Goal: Complete application form

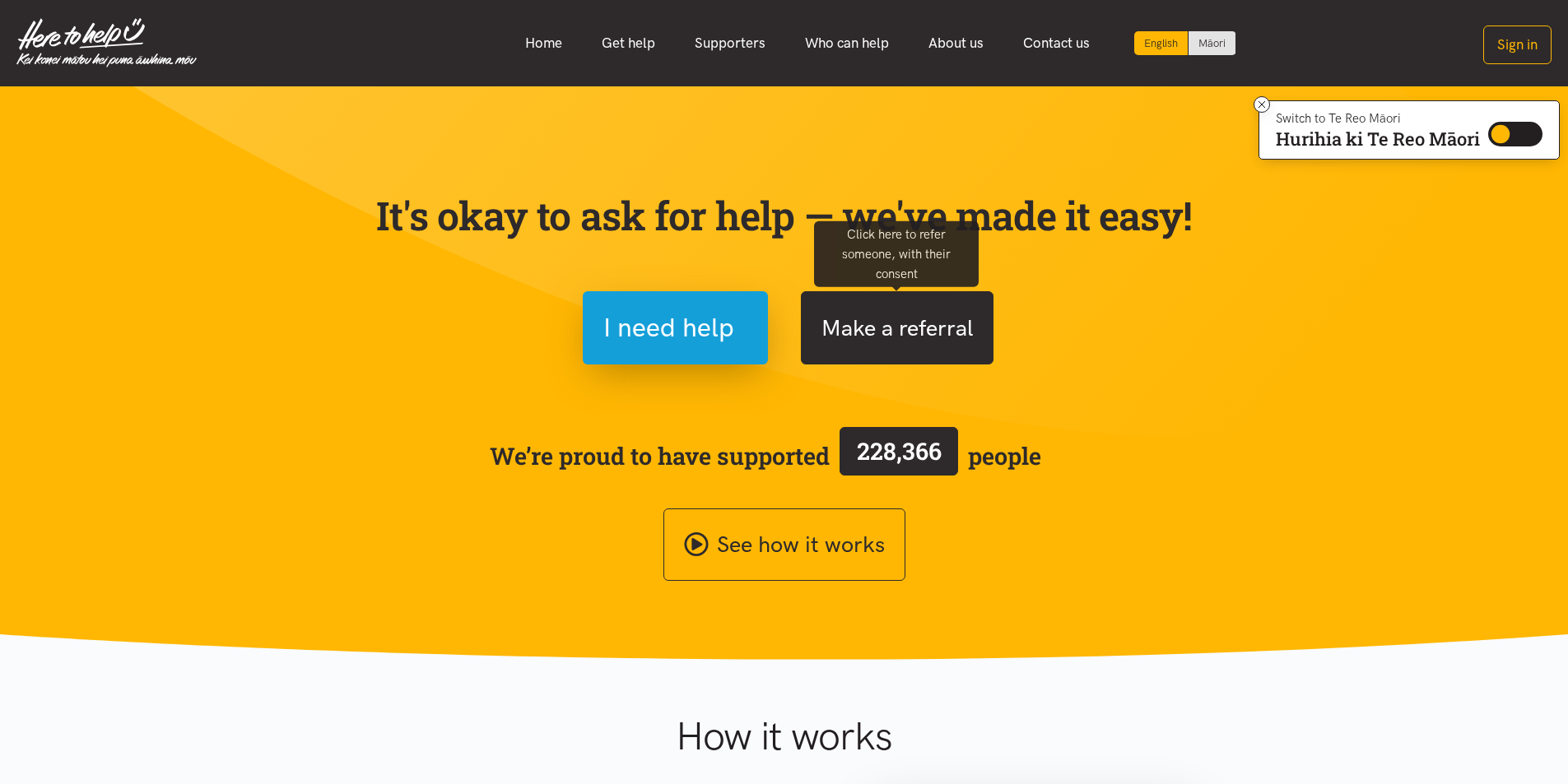
click at [876, 340] on button "Make a referral" at bounding box center [896, 327] width 192 height 73
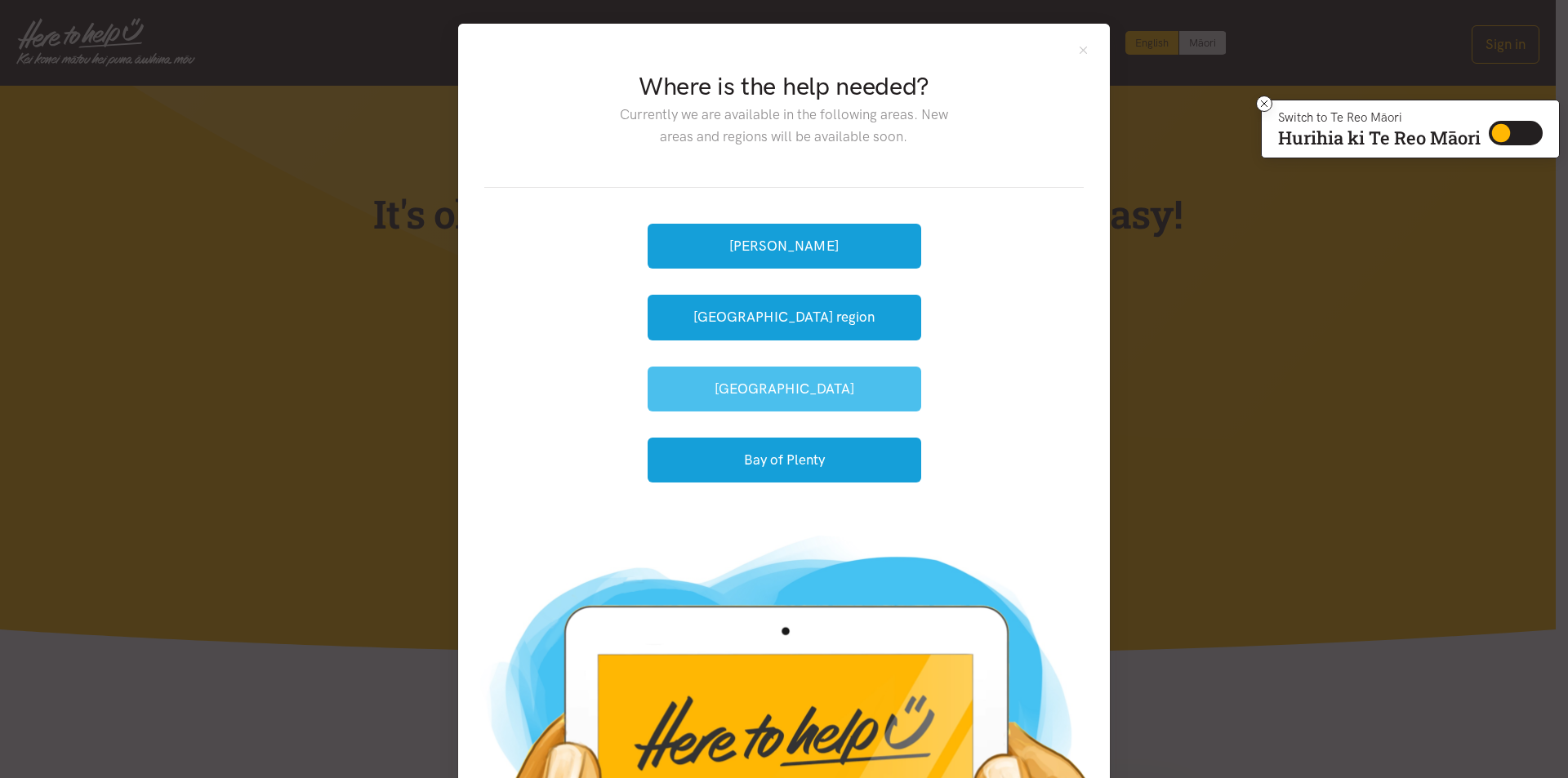
click at [787, 399] on button "[GEOGRAPHIC_DATA]" at bounding box center [784, 389] width 274 height 45
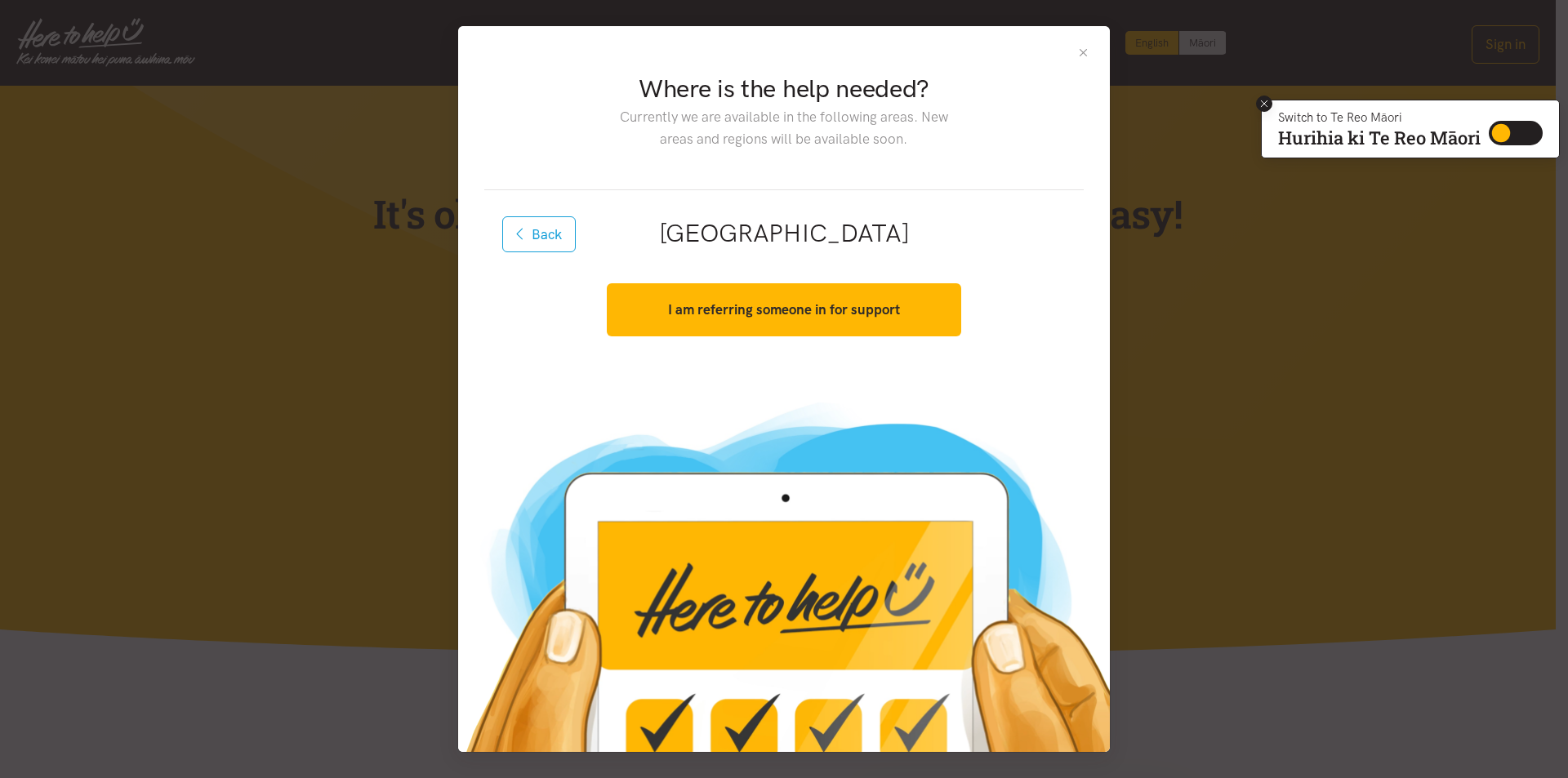
click at [1265, 106] on icon at bounding box center [1264, 103] width 7 height 7
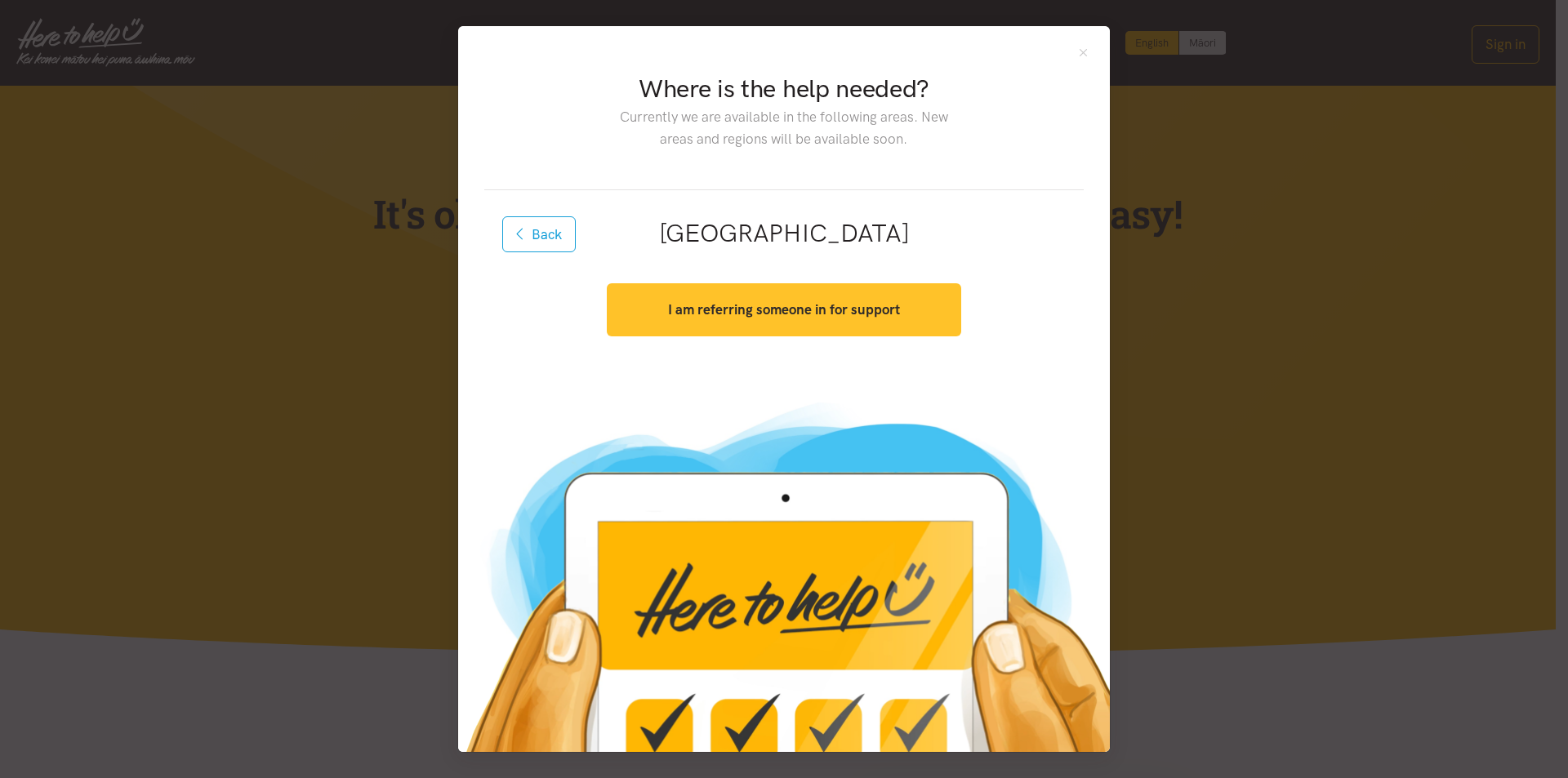
click at [731, 315] on strong "I am referring someone in for support" at bounding box center [784, 309] width 232 height 16
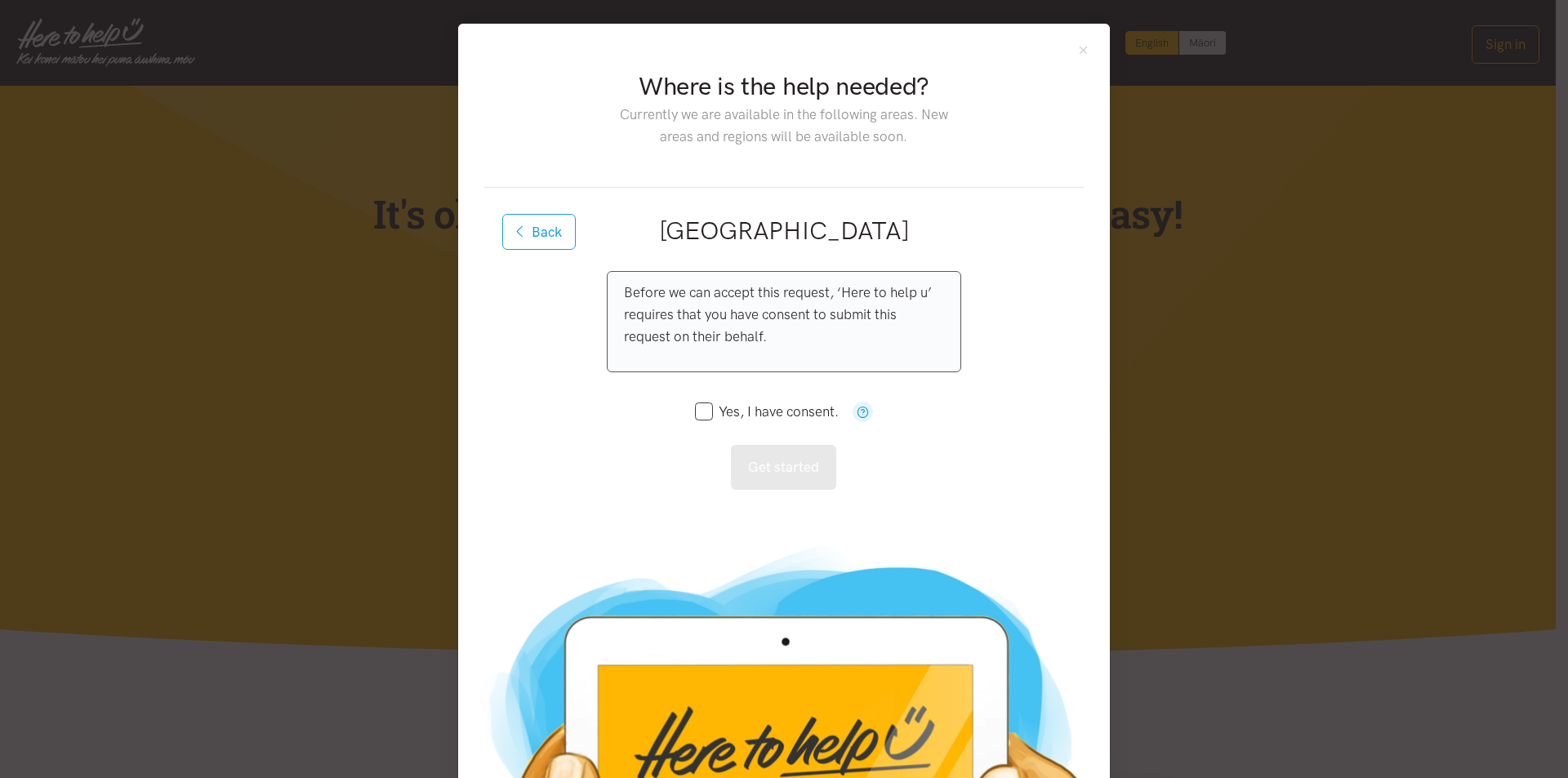
click at [699, 410] on input "Yes, I have consent." at bounding box center [767, 412] width 144 height 14
checkbox input "true"
click at [772, 472] on button "Get started" at bounding box center [784, 467] width 105 height 45
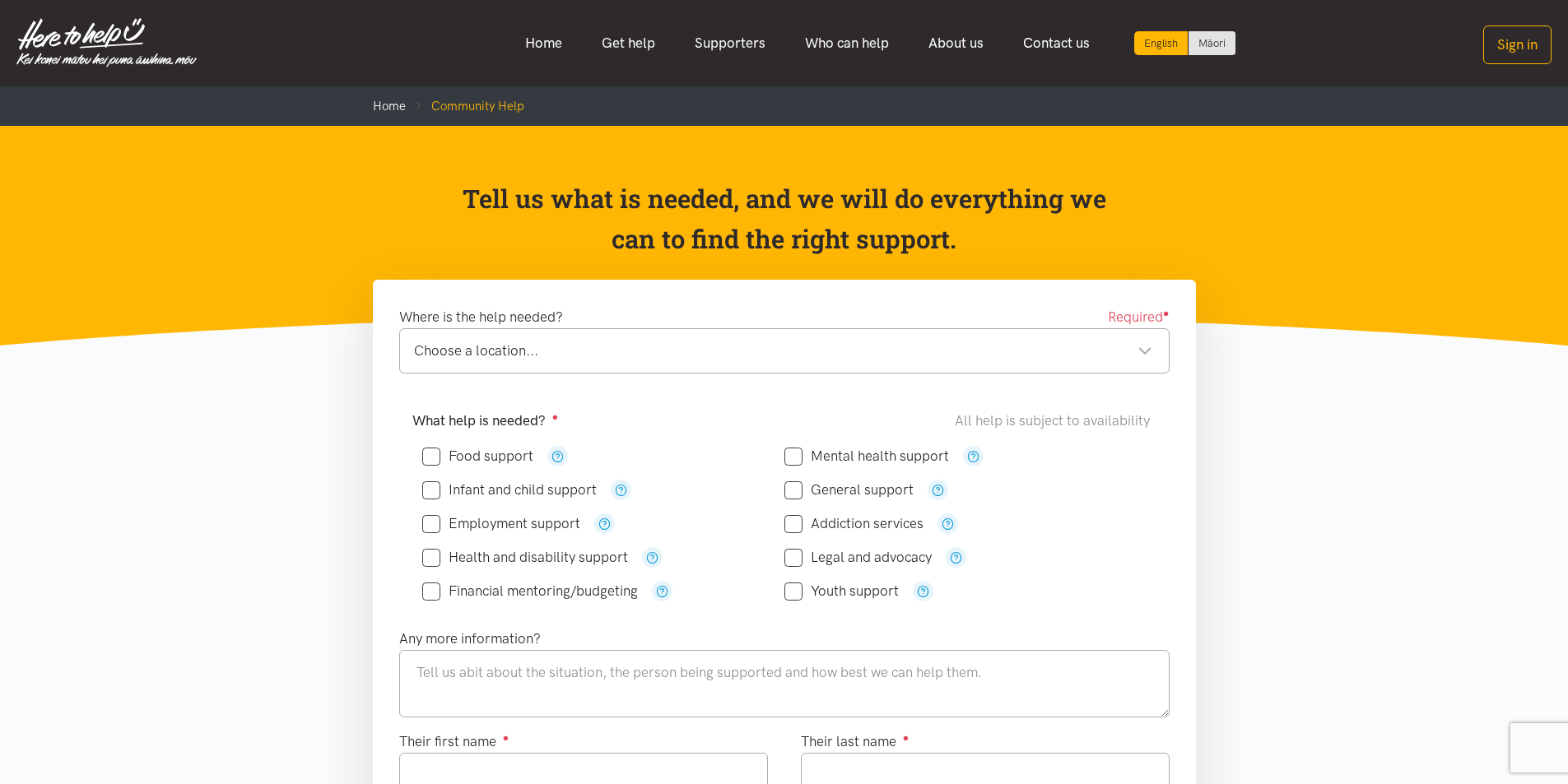
click at [432, 456] on input "Food support" at bounding box center [478, 456] width 111 height 14
checkbox input "true"
click at [1144, 355] on div "Choose a location..." at bounding box center [783, 351] width 739 height 22
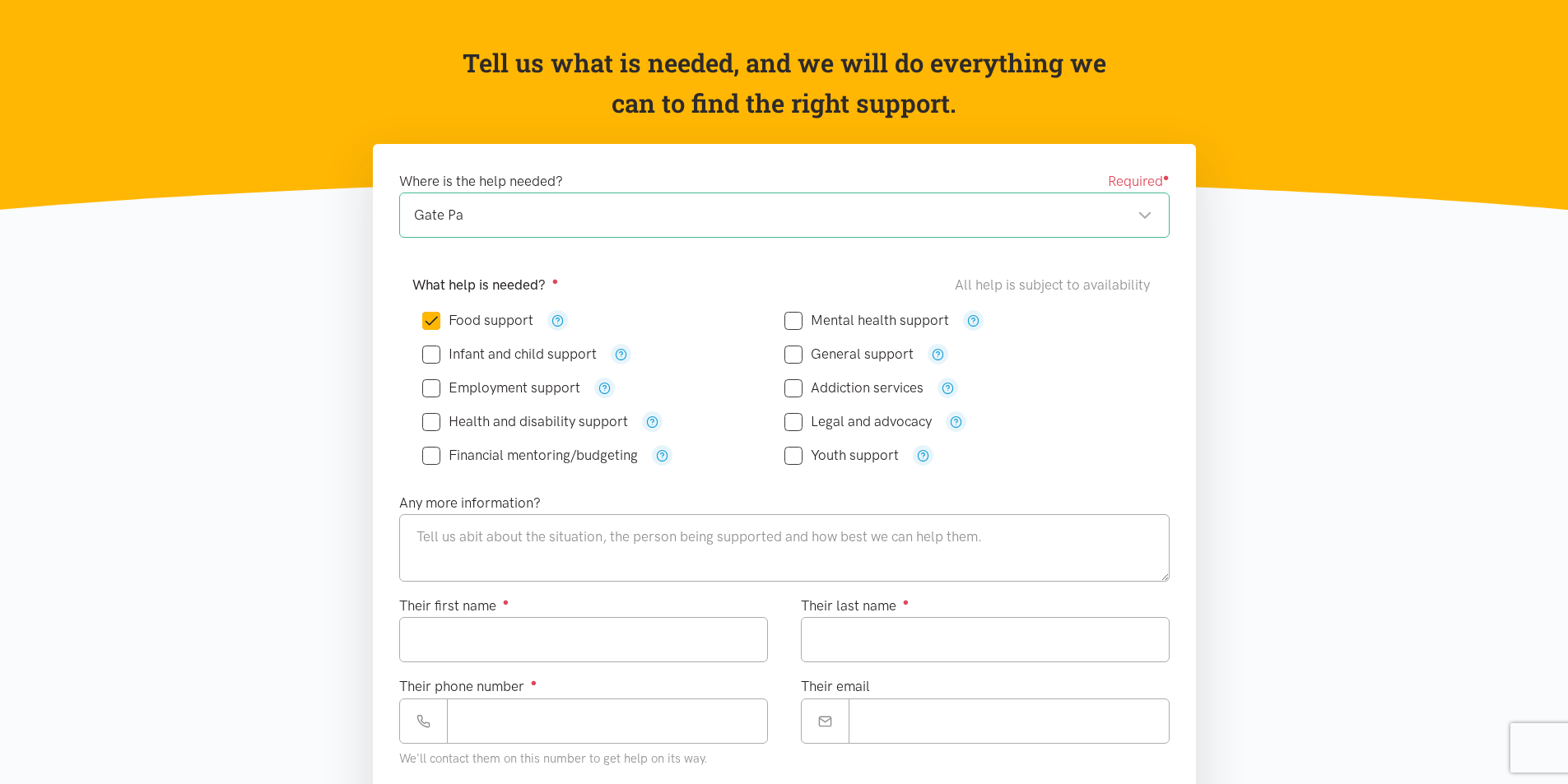
scroll to position [165, 0]
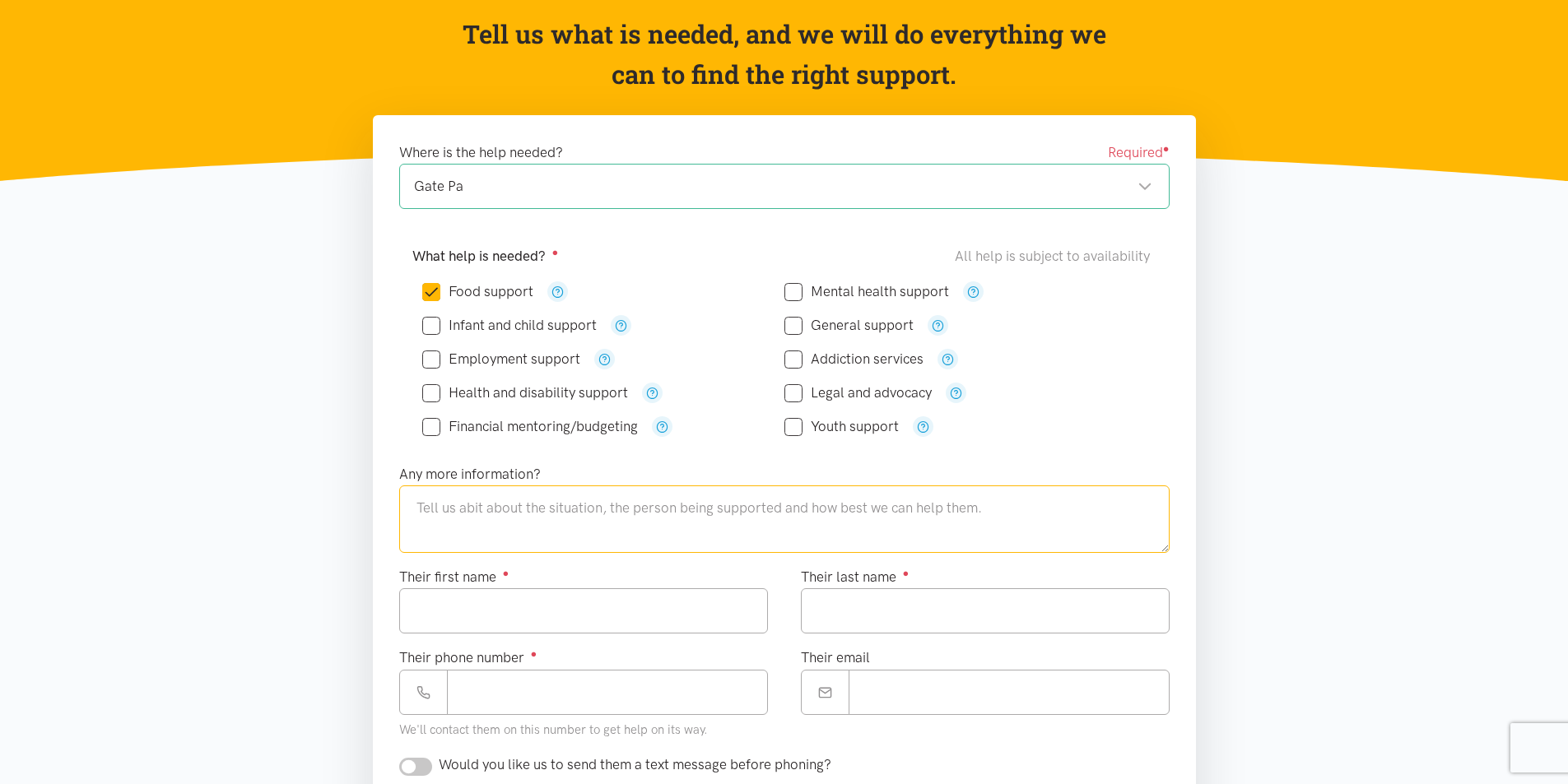
click at [523, 518] on textarea at bounding box center [784, 519] width 771 height 67
type textarea "C"
type textarea "Currently in need of support with food"
click at [632, 613] on input "Their first name ●" at bounding box center [584, 611] width 369 height 46
type input "***"
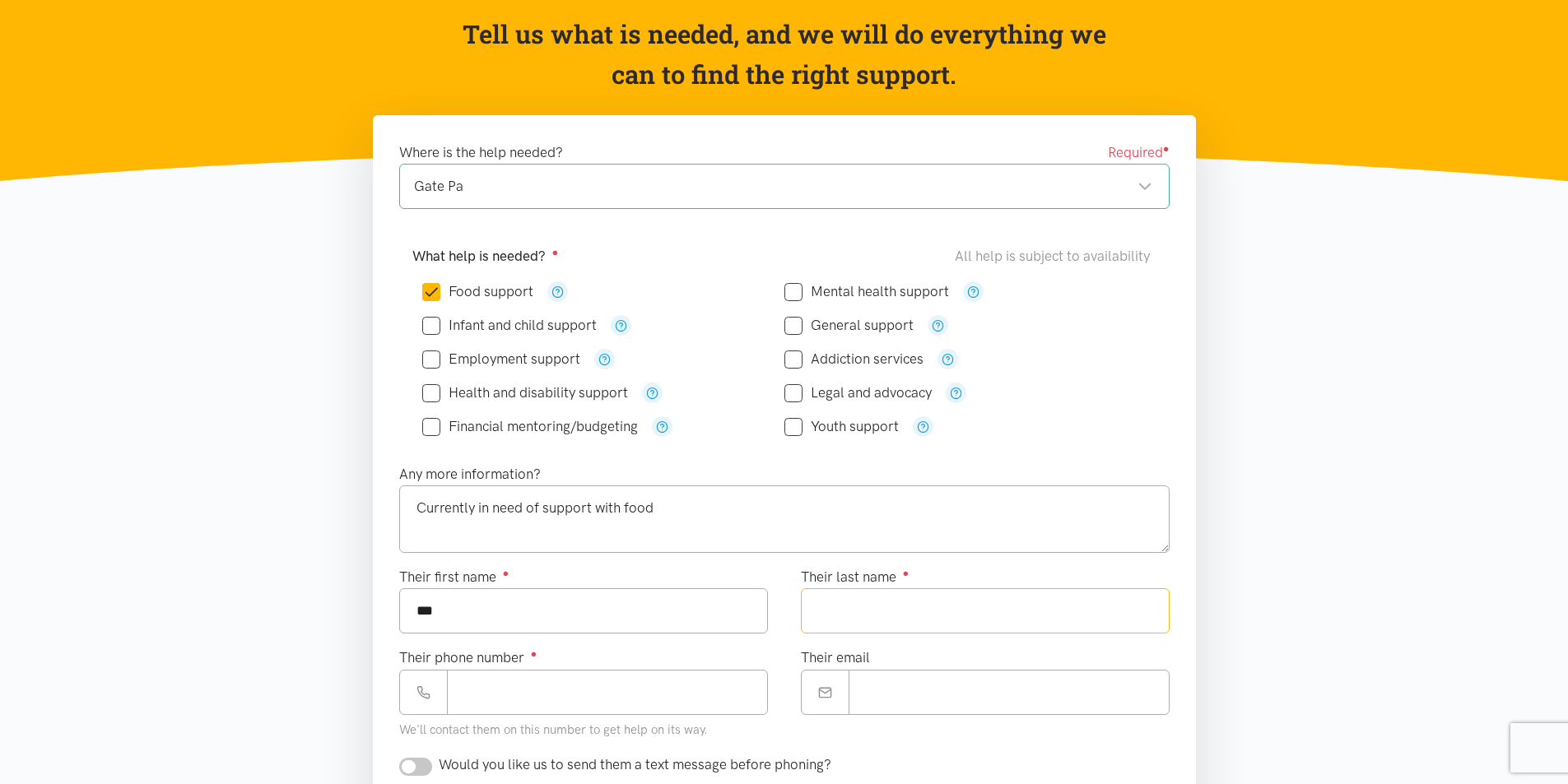
click at [872, 614] on input "Their last name ●" at bounding box center [985, 611] width 369 height 46
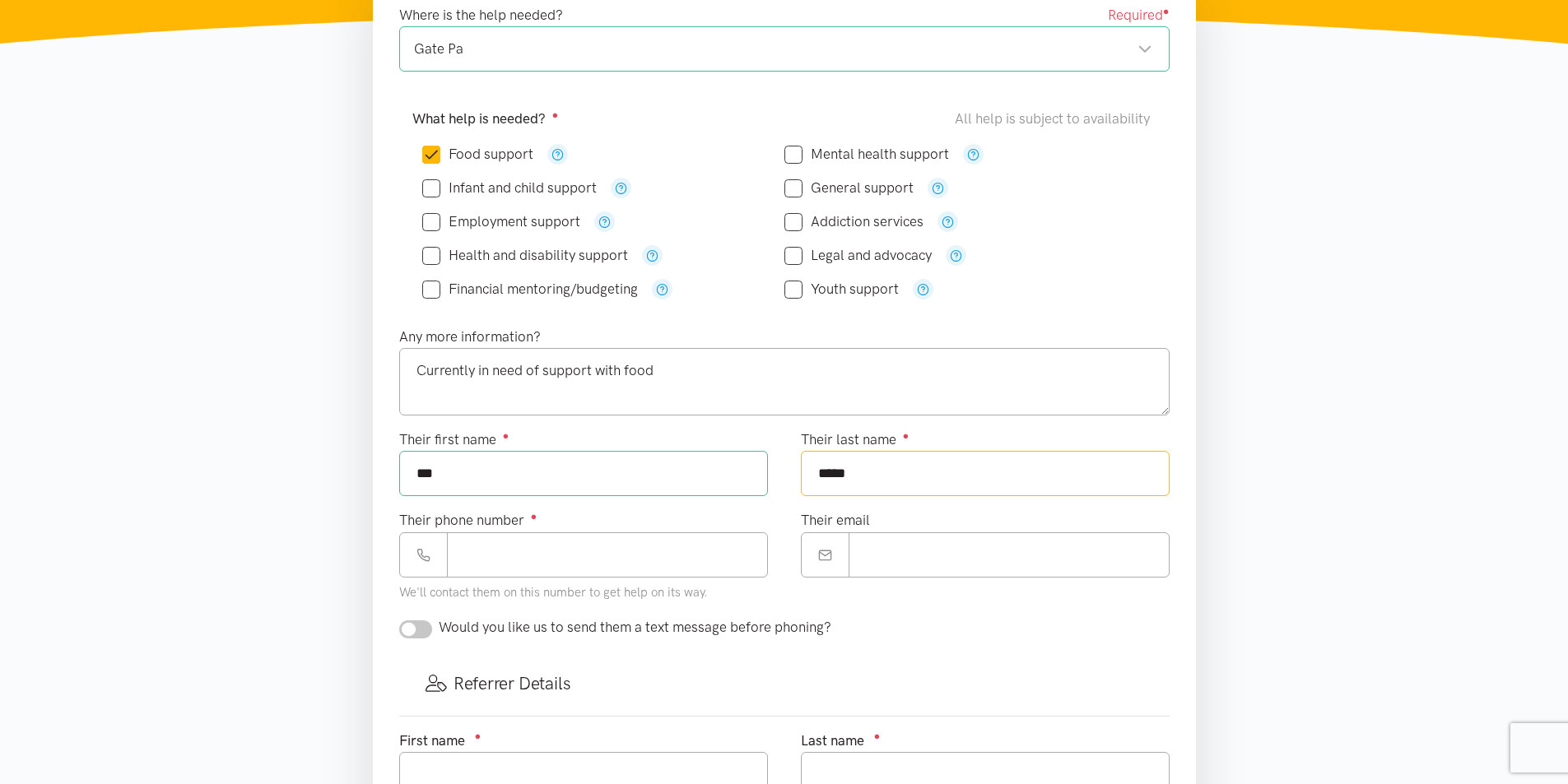
scroll to position [329, 0]
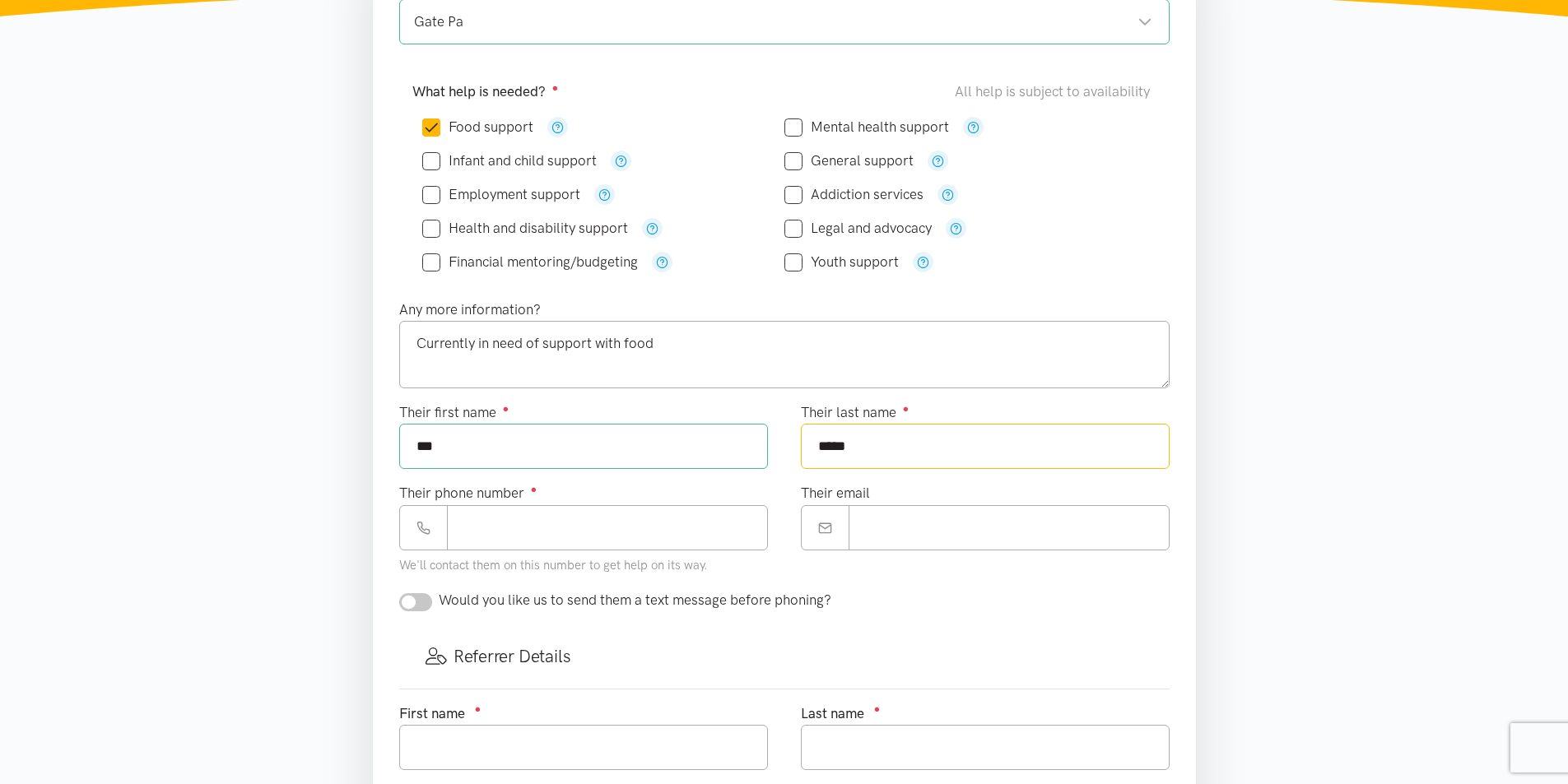
type input "*****"
click at [568, 527] on input "Their phone number ●" at bounding box center [608, 527] width 321 height 46
click at [546, 525] on input "********" at bounding box center [608, 527] width 321 height 46
type input "*"
click at [573, 545] on input "***" at bounding box center [608, 527] width 321 height 46
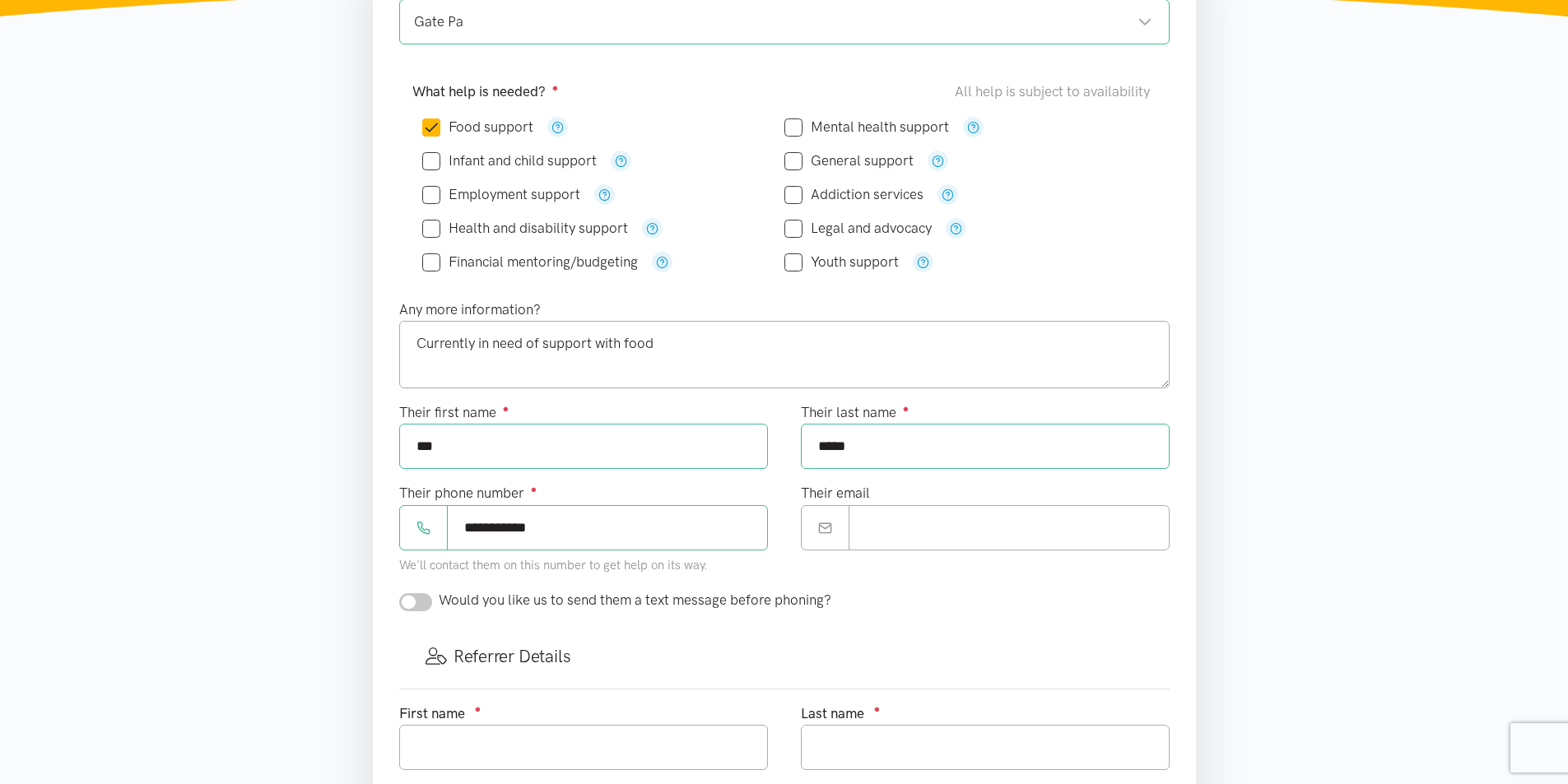
type input "**********"
click at [410, 605] on input "checkbox" at bounding box center [415, 602] width 33 height 18
checkbox input "true"
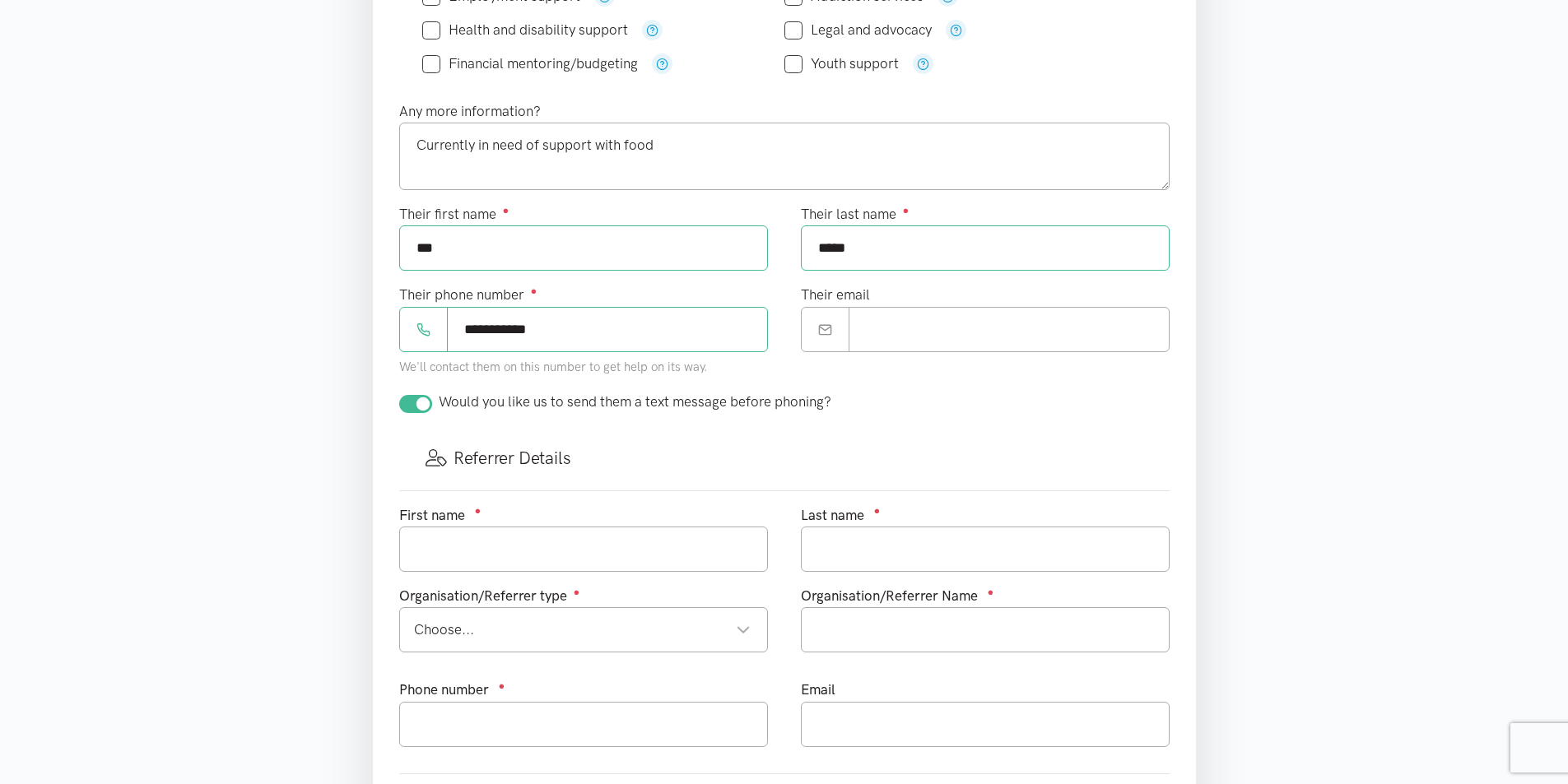
scroll to position [576, 0]
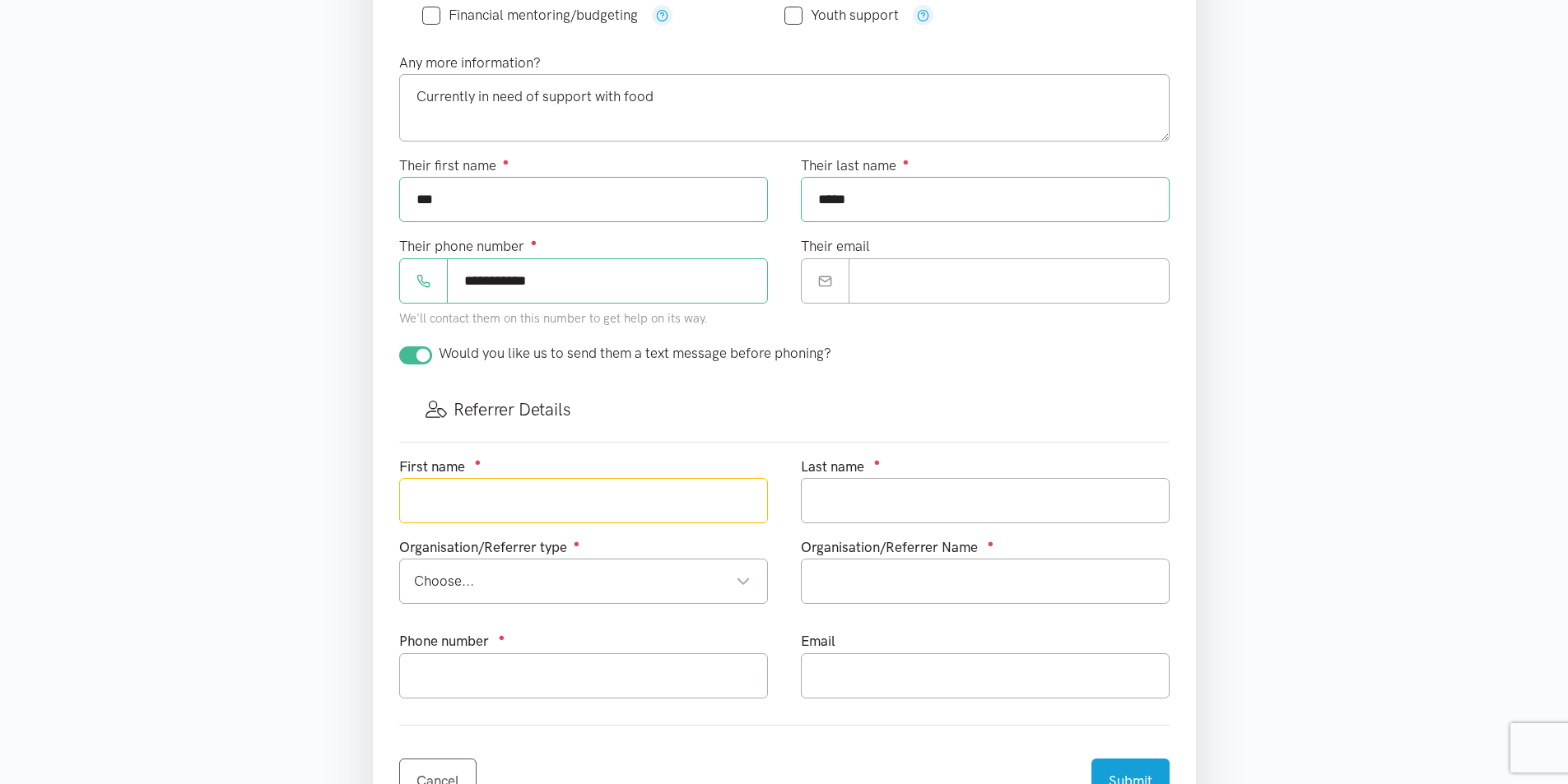
click at [517, 497] on input "text" at bounding box center [584, 501] width 369 height 46
type input "Priscilla"
click at [740, 580] on div "Choose..." at bounding box center [582, 582] width 337 height 22
type input "Johnston"
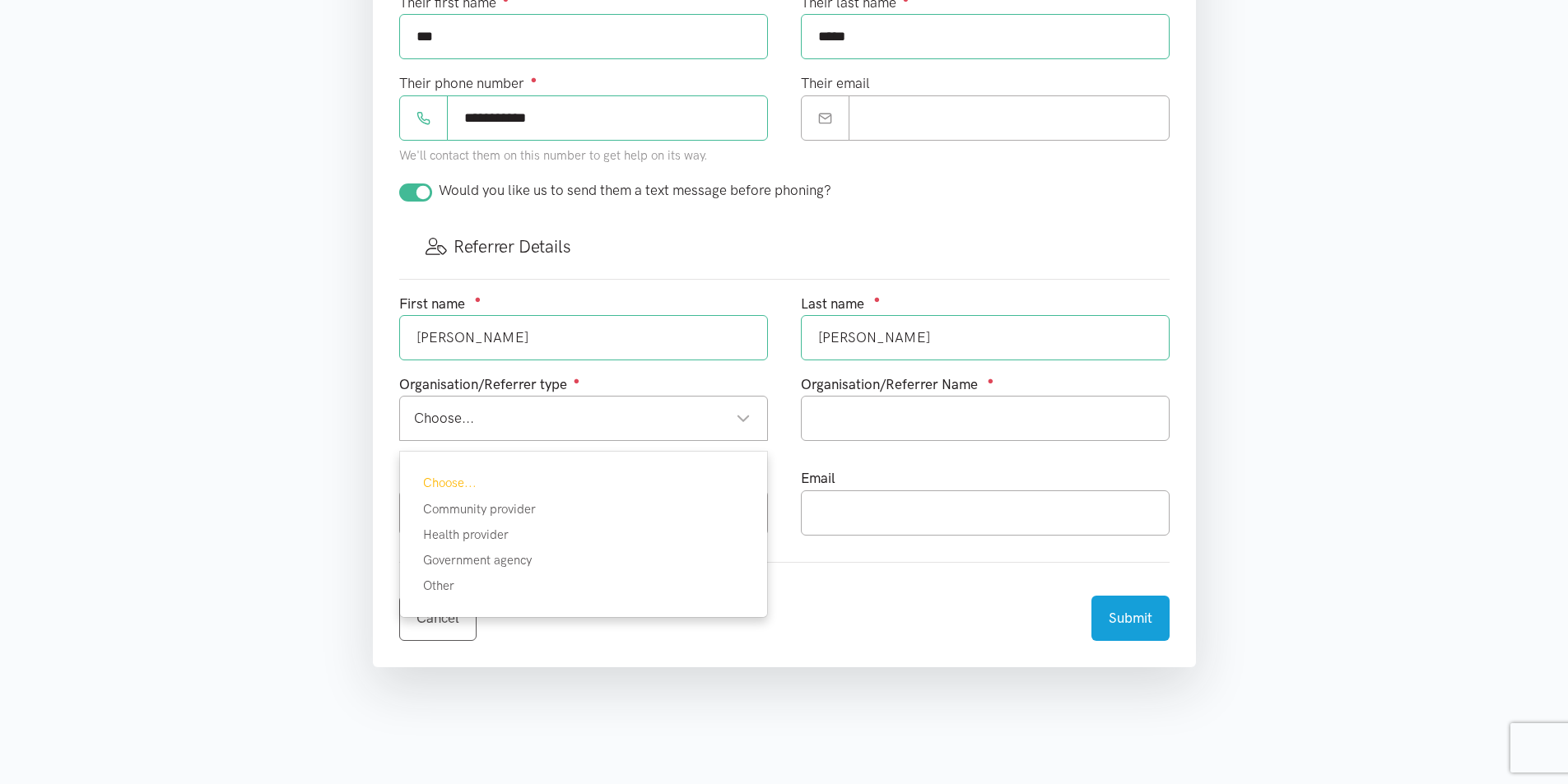
scroll to position [740, 0]
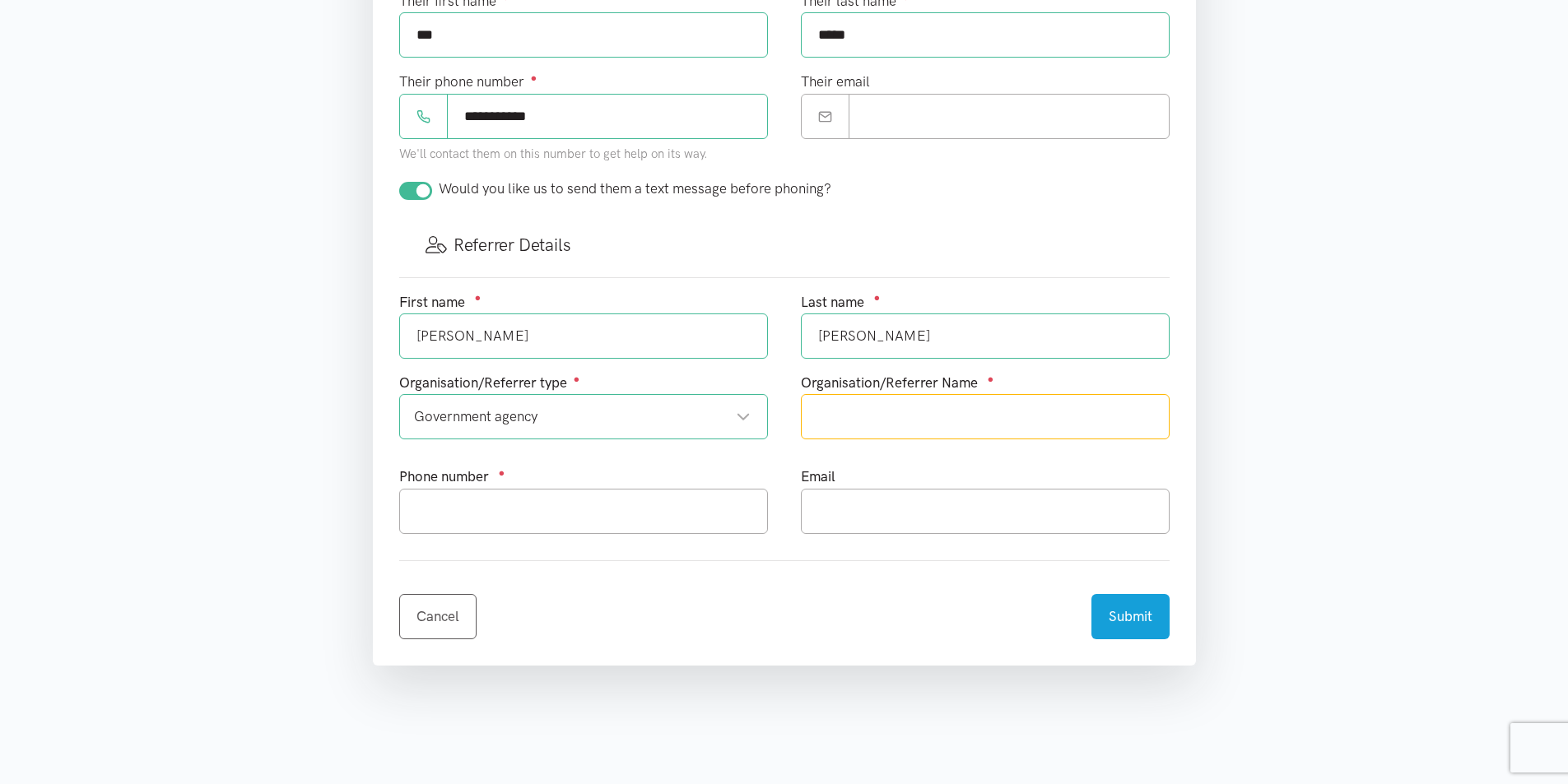
click at [946, 415] on input "text" at bounding box center [985, 416] width 369 height 46
type input "Community Corrections"
click at [592, 519] on input "text" at bounding box center [584, 511] width 369 height 46
type input "027 260 0365"
click at [922, 500] on input "text" at bounding box center [985, 511] width 369 height 46
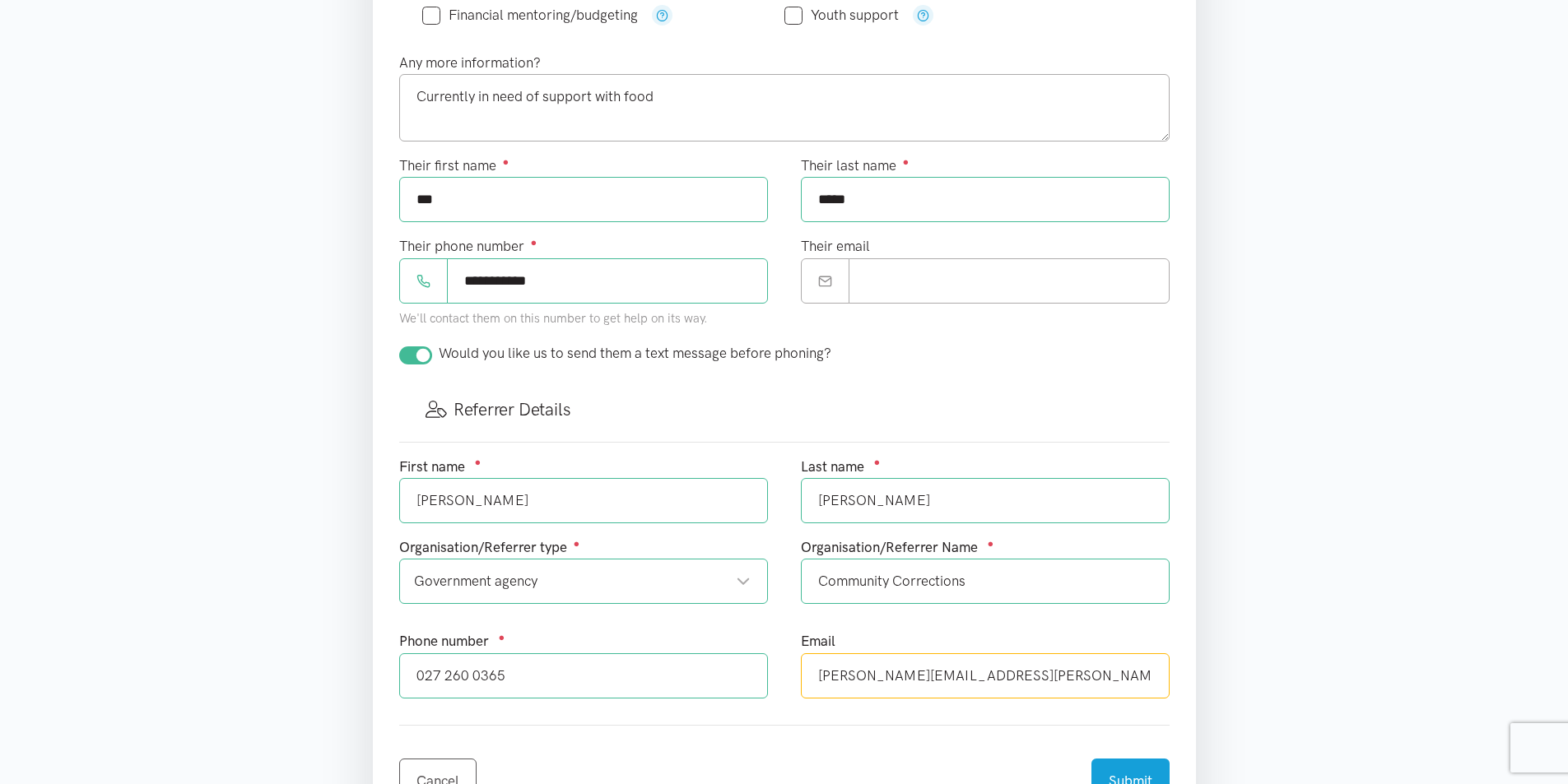
scroll to position [987, 0]
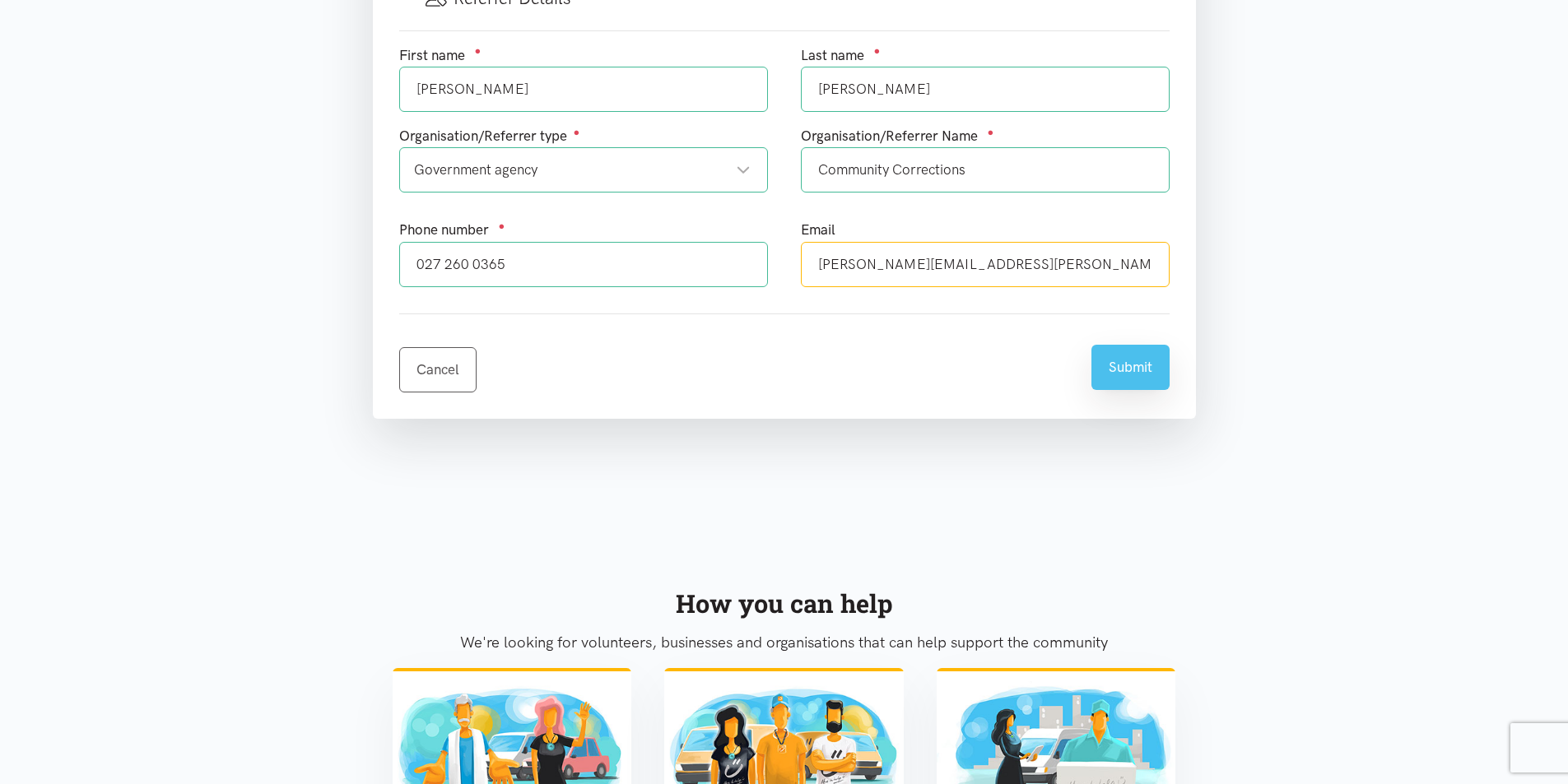
type input "priscilla.johnston@corrections.govt.nz"
click at [1122, 376] on button "Submit" at bounding box center [1130, 367] width 78 height 46
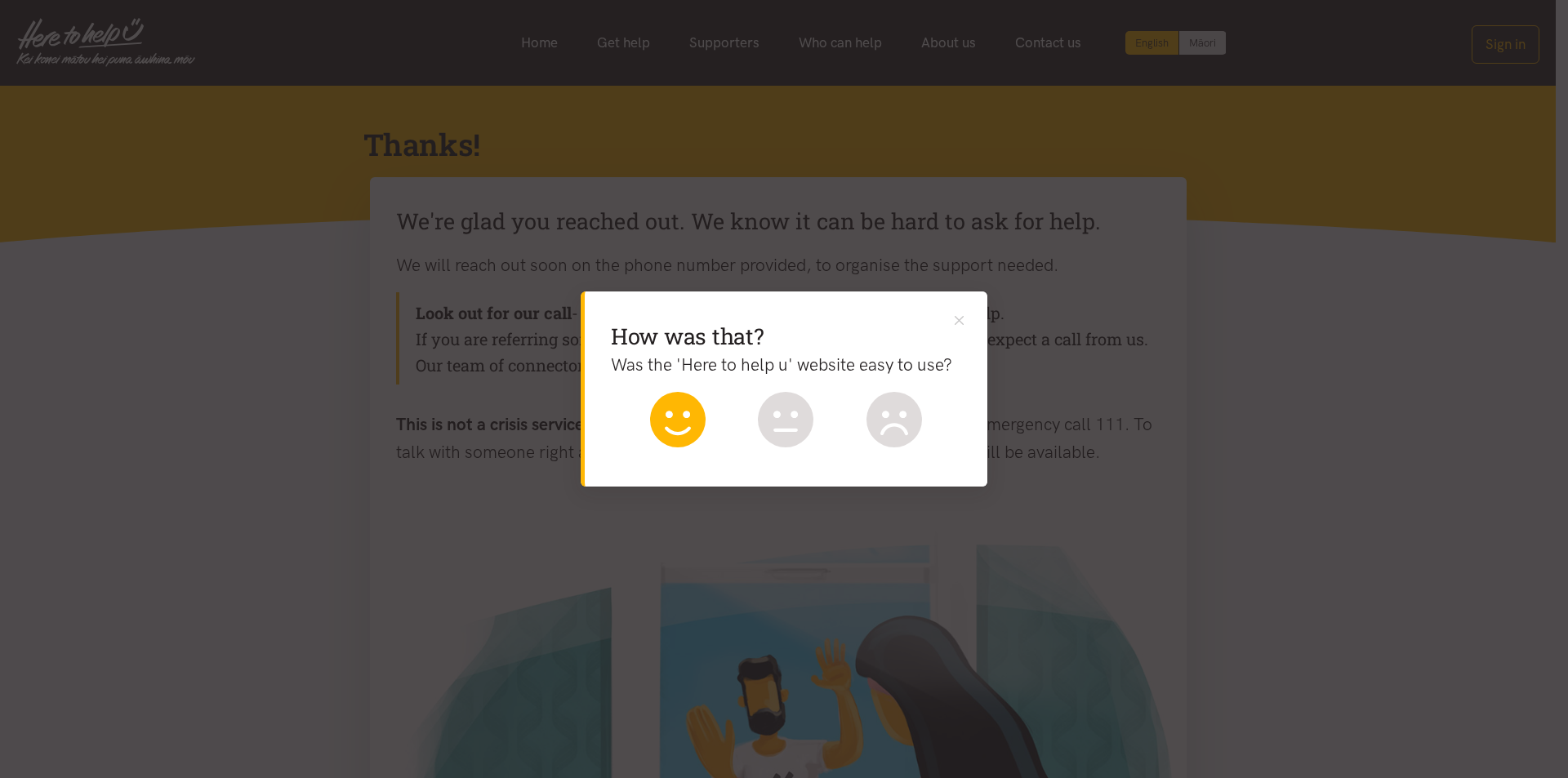
click at [683, 427] on icon at bounding box center [677, 419] width 56 height 56
